Goal: Task Accomplishment & Management: Manage account settings

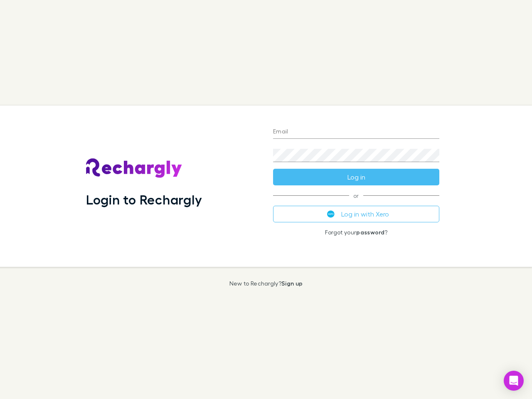
click at [266, 200] on div "Login to Rechargly" at bounding box center [172, 186] width 187 height 161
click at [356, 132] on input "Email" at bounding box center [356, 132] width 166 height 13
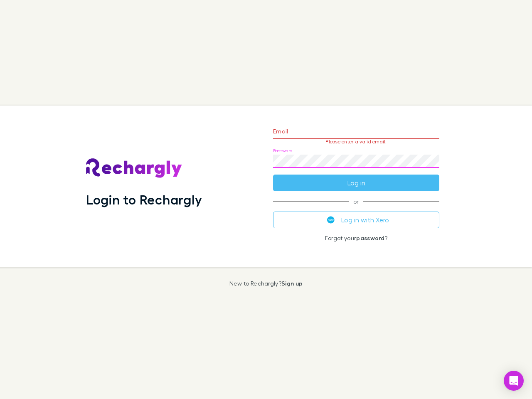
click at [356, 177] on form "Email Please enter a valid email. Password Log in" at bounding box center [356, 155] width 166 height 72
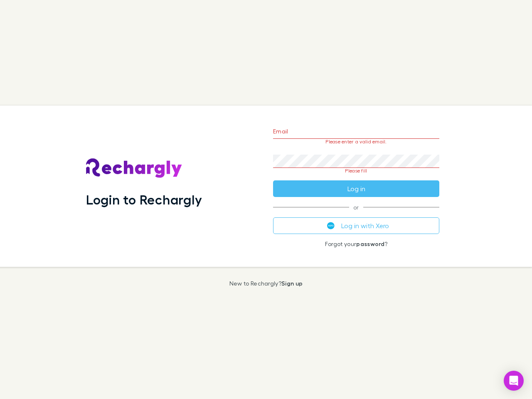
click at [356, 214] on div "Email Please enter a valid email. Password Please fill Log in or Log in with Xe…" at bounding box center [357, 186] width 180 height 161
click at [514, 381] on icon "Open Intercom Messenger" at bounding box center [514, 381] width 9 height 10
